Goal: Task Accomplishment & Management: Complete application form

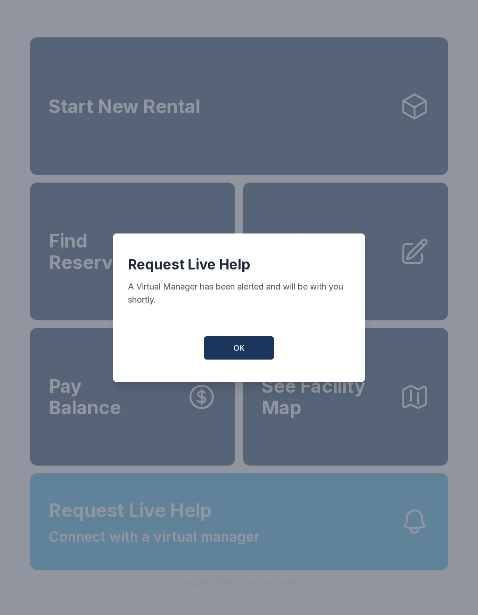
click at [230, 342] on button "OK" at bounding box center [239, 347] width 70 height 23
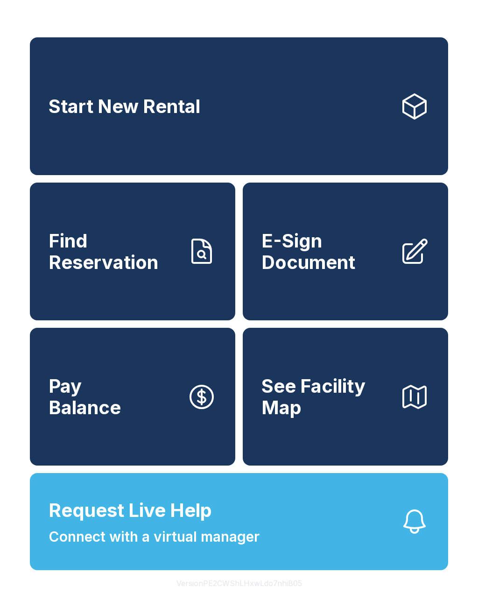
click at [320, 260] on span "E-Sign Document" at bounding box center [326, 251] width 131 height 42
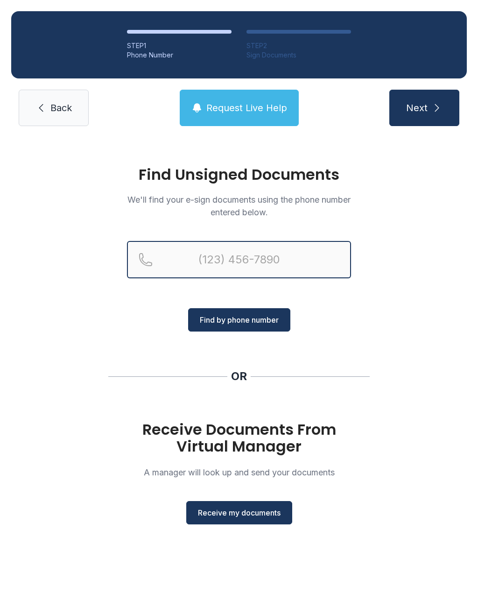
click at [265, 258] on input "Reservation phone number" at bounding box center [239, 259] width 224 height 37
type input "("
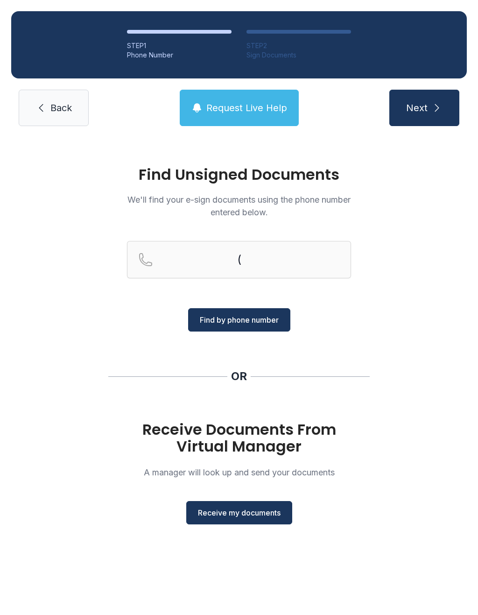
click at [432, 363] on div "Find Unsigned Documents We'll find your e-sign documents using the phone number…" at bounding box center [239, 349] width 478 height 424
click at [262, 509] on span "Receive my documents" at bounding box center [239, 512] width 83 height 11
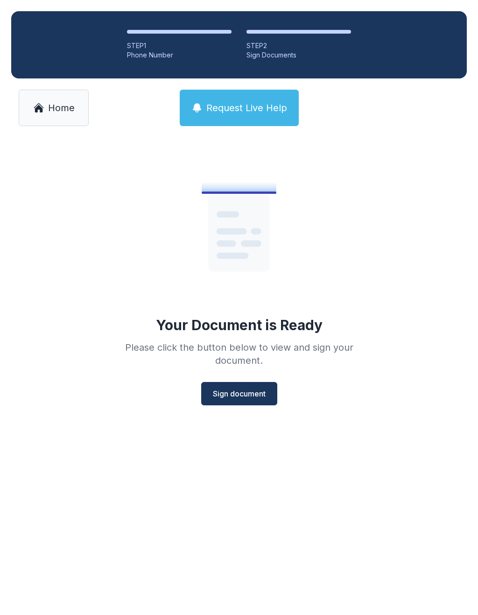
click at [219, 396] on span "Sign document" at bounding box center [239, 393] width 53 height 11
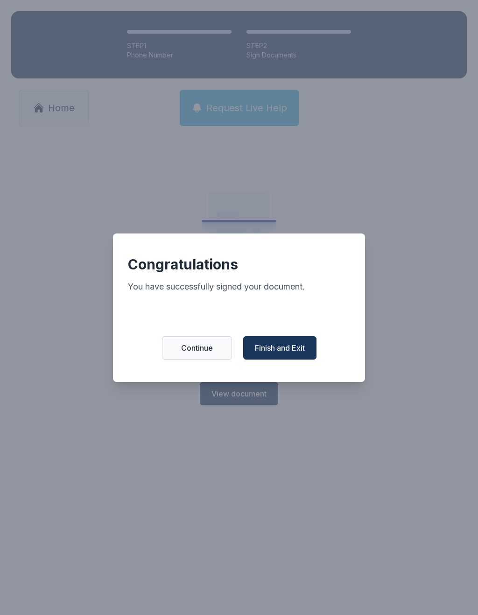
click at [283, 353] on span "Finish and Exit" at bounding box center [280, 347] width 50 height 11
